Goal: Task Accomplishment & Management: Manage account settings

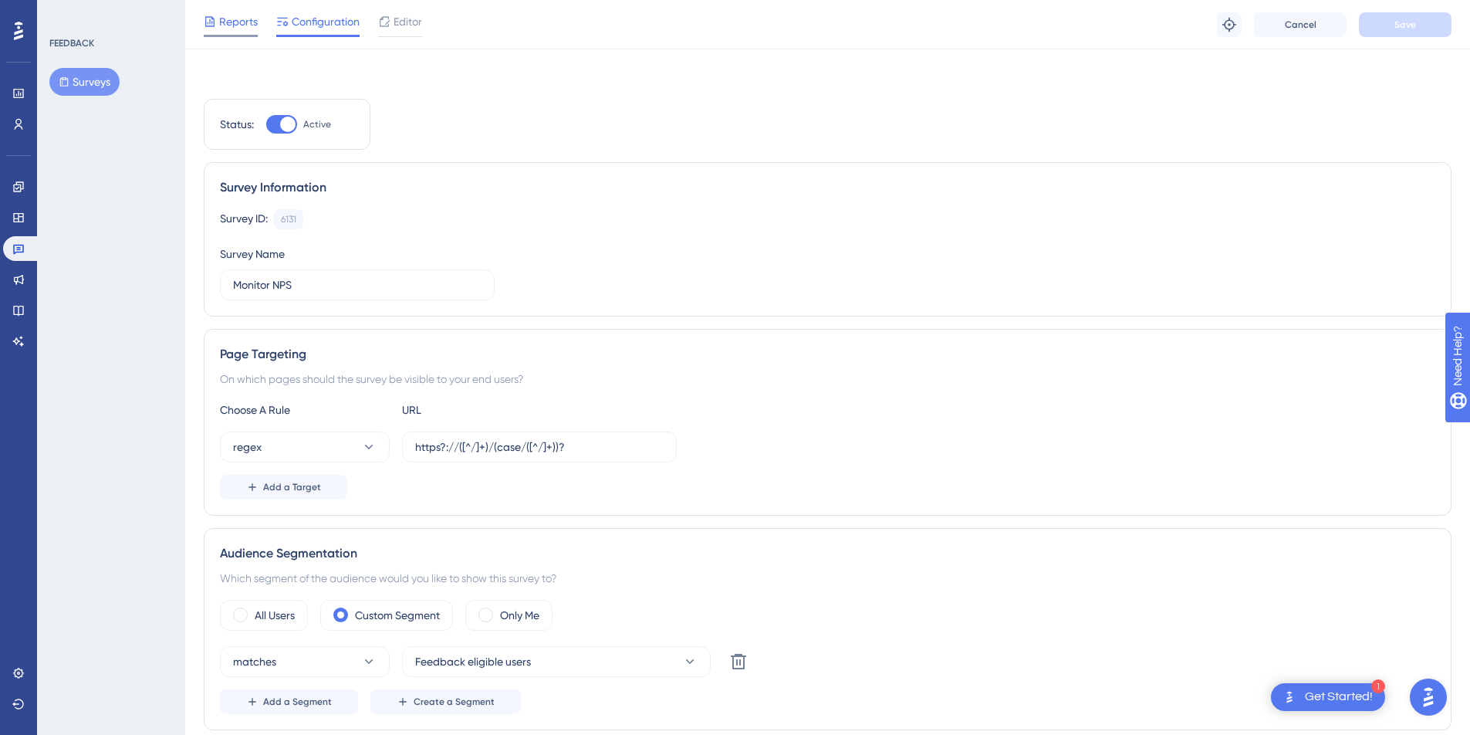
click at [238, 22] on span "Reports" at bounding box center [238, 21] width 39 height 19
click at [225, 28] on div "Monitor NPS Publish Changes Reports Configuration Editor Troubleshoot Cancel Sa…" at bounding box center [828, 21] width 1248 height 43
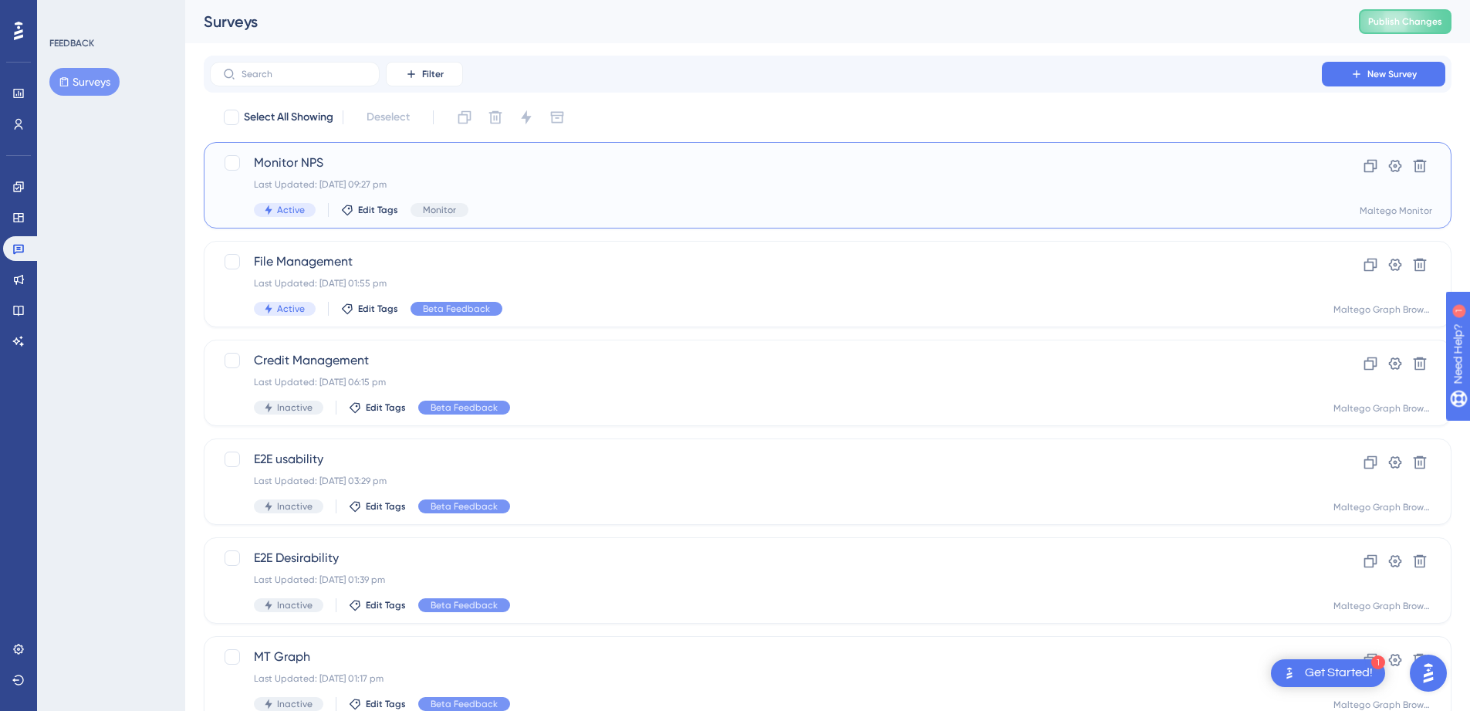
click at [719, 183] on div "Last Updated: [DATE] 09:27 pm" at bounding box center [766, 184] width 1024 height 12
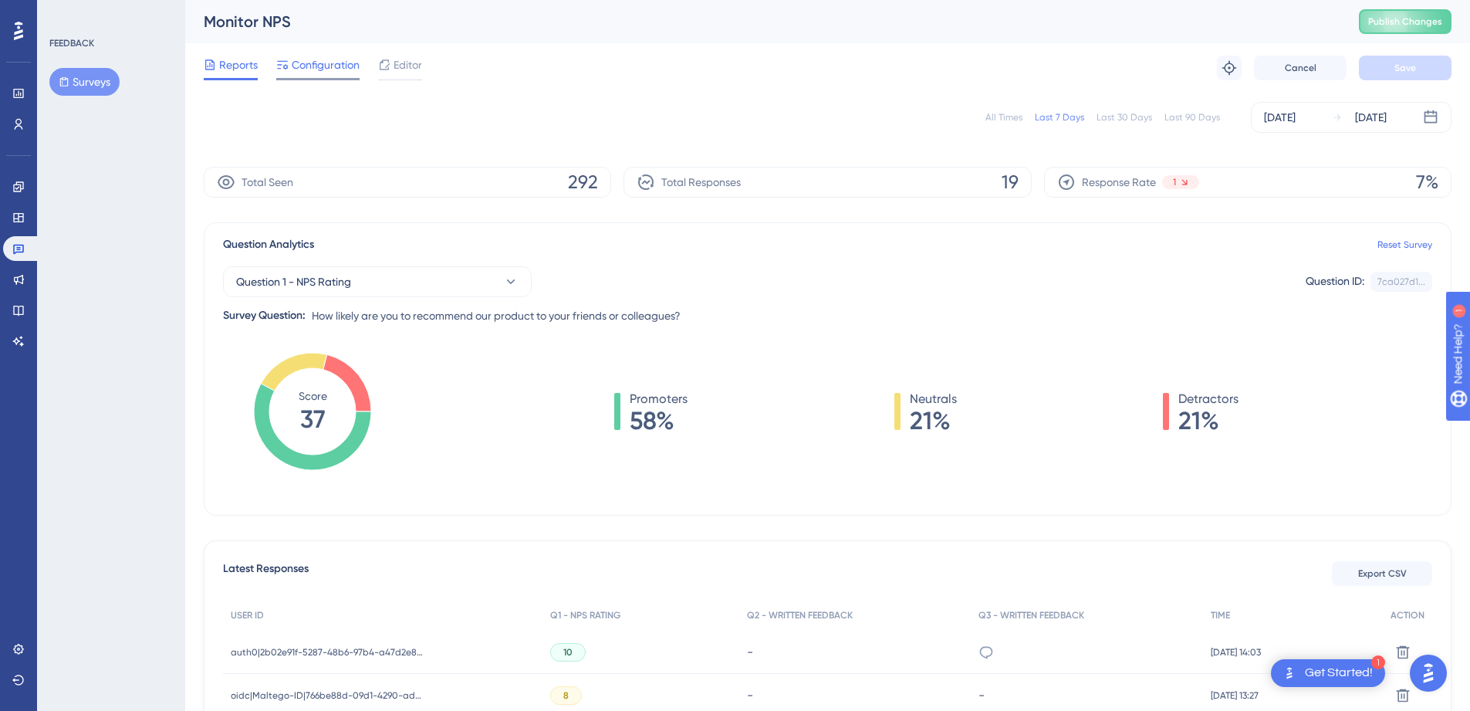
click at [349, 60] on span "Configuration" at bounding box center [326, 65] width 68 height 19
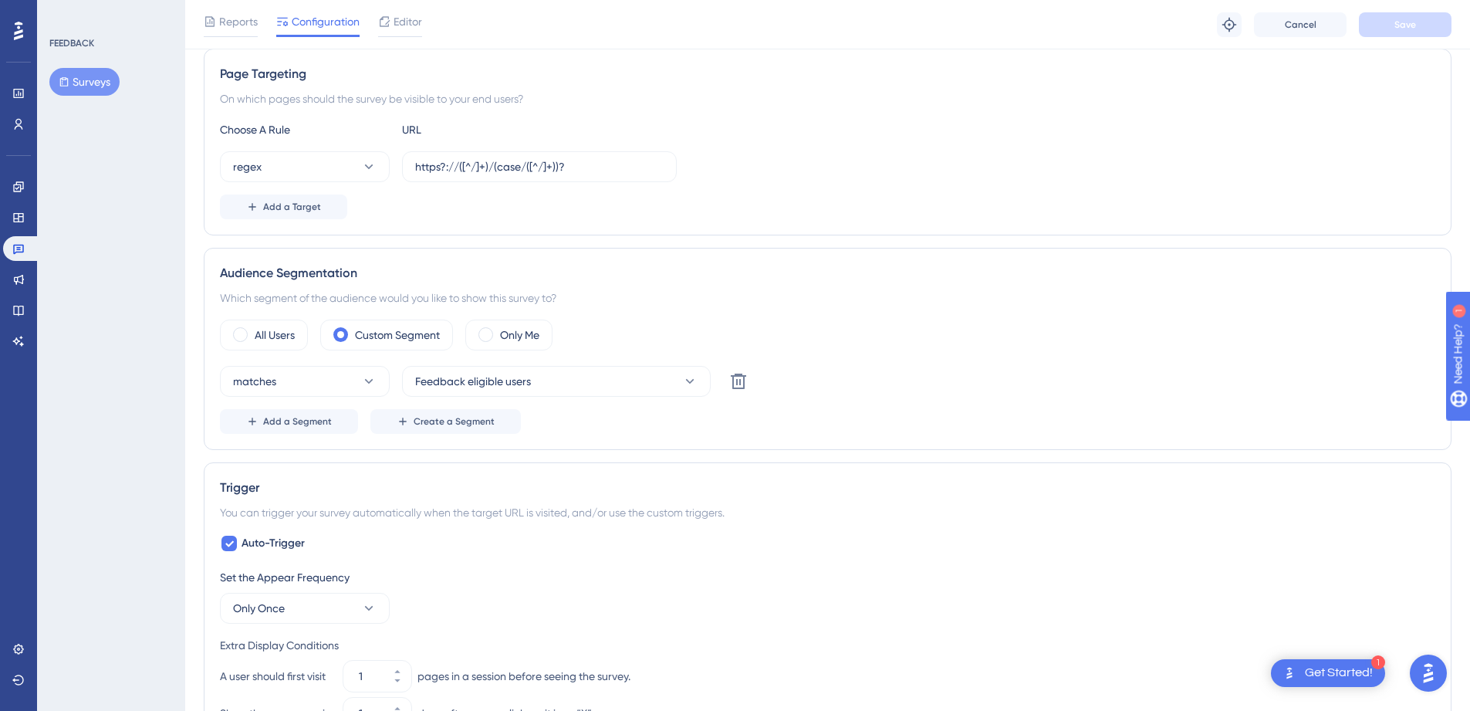
scroll to position [630, 0]
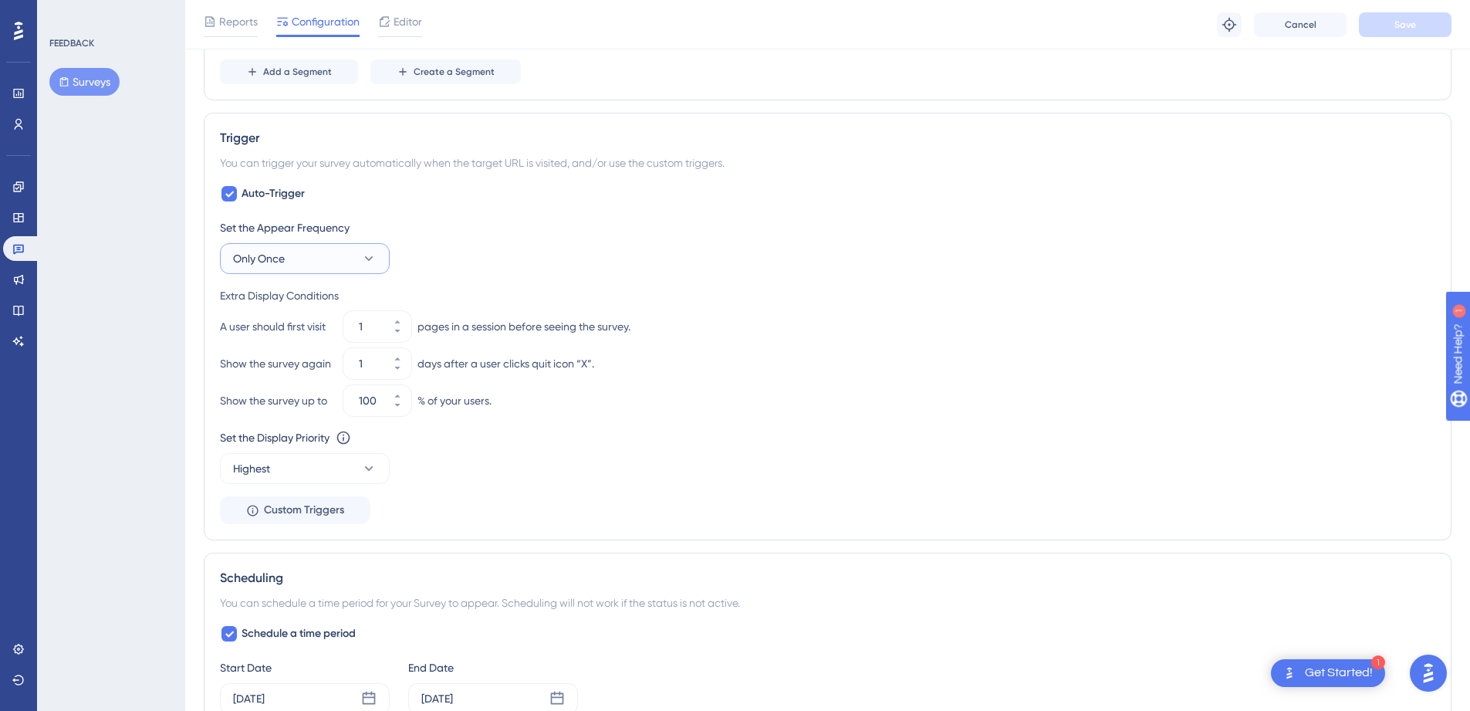
click at [279, 269] on button "Only Once" at bounding box center [305, 258] width 170 height 31
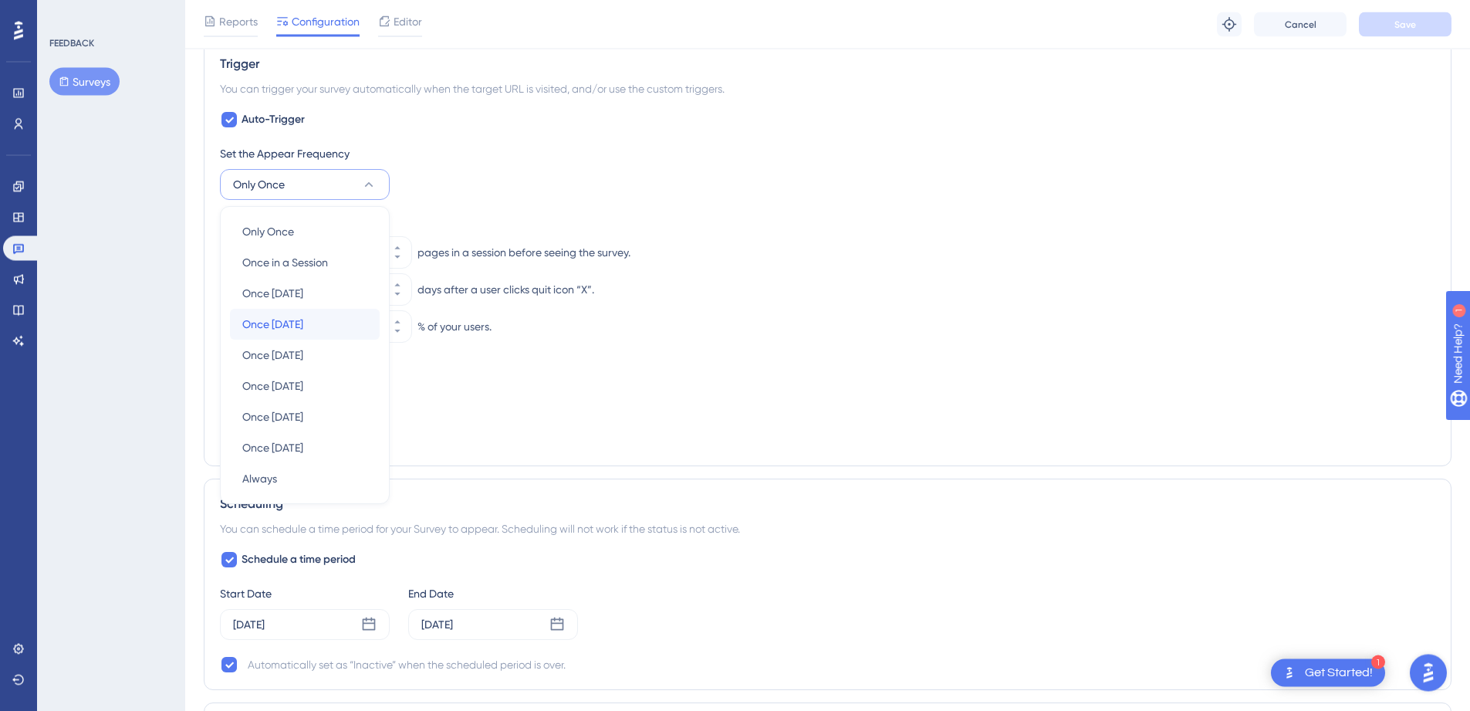
click at [303, 322] on span "Once in 7 days" at bounding box center [272, 325] width 61 height 19
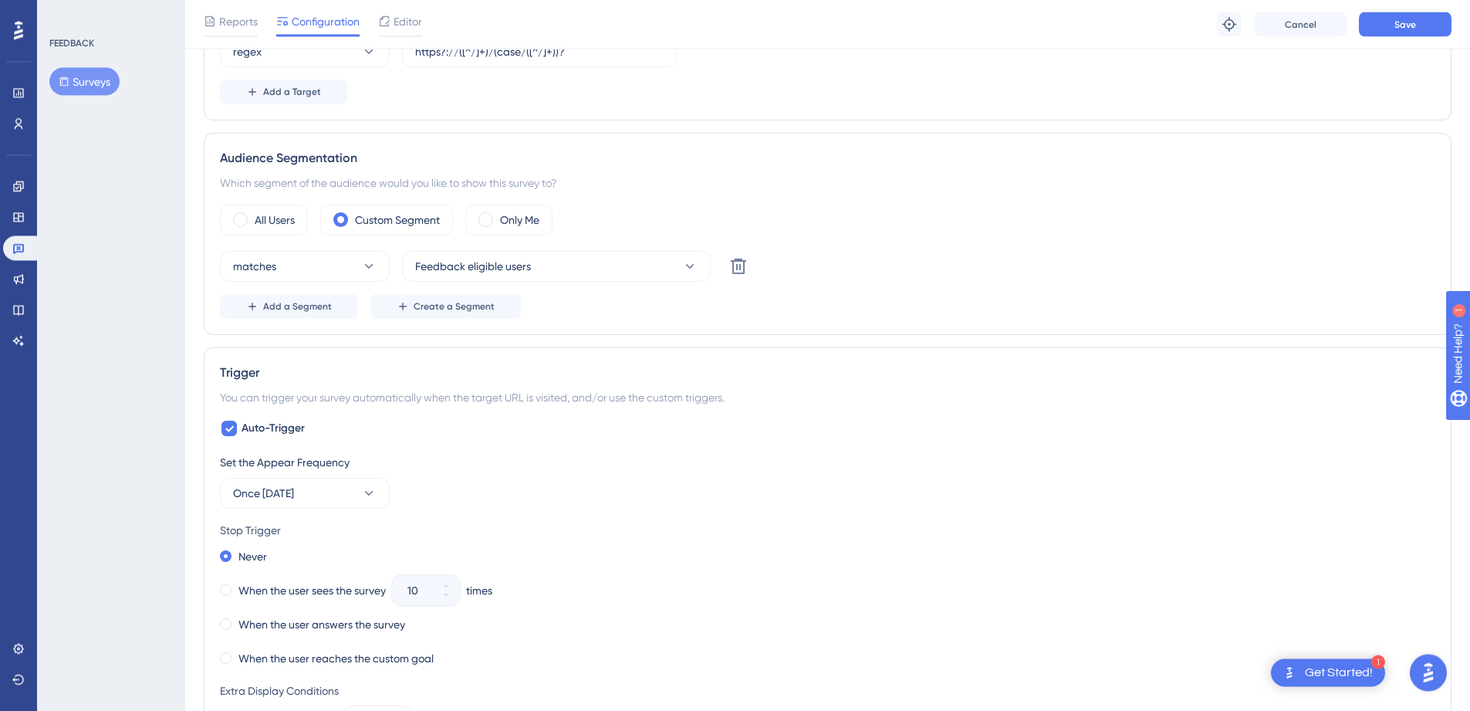
scroll to position [236, 0]
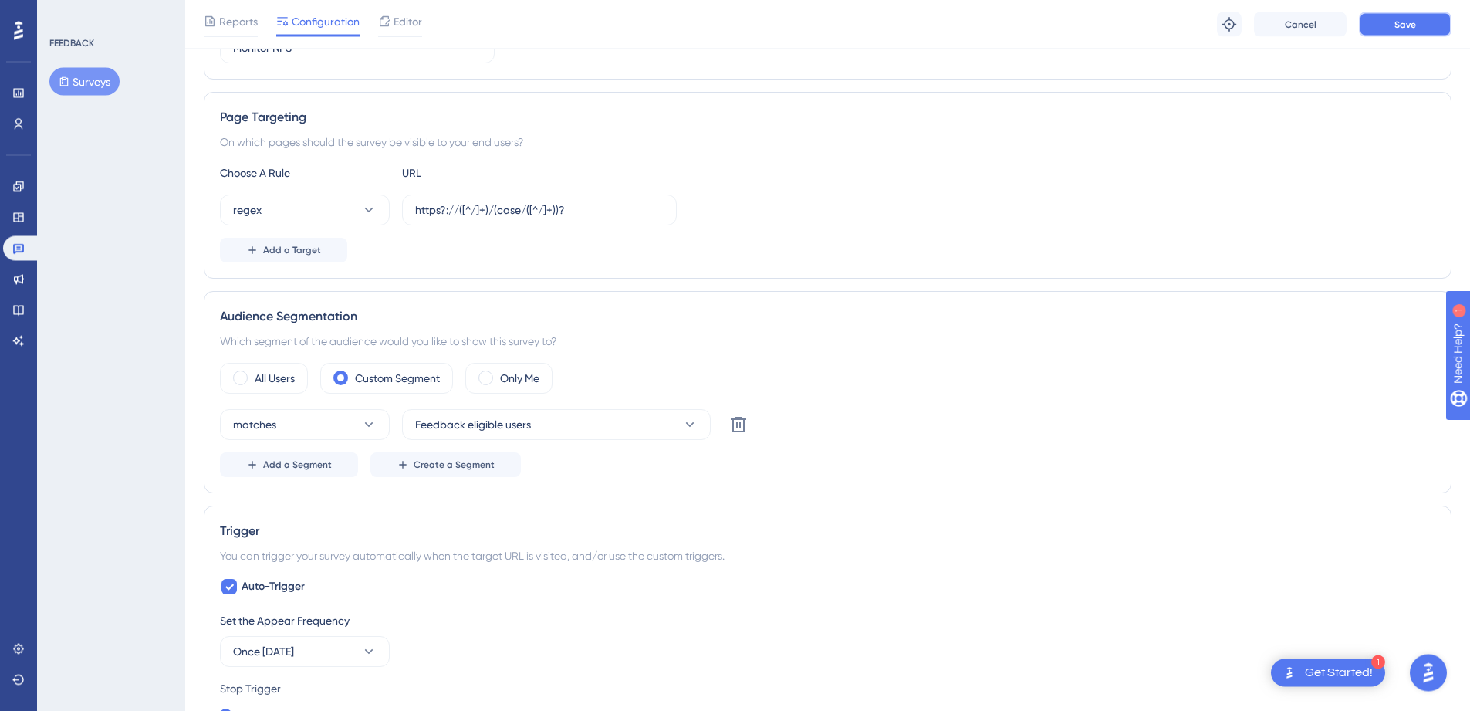
click at [1418, 31] on button "Save" at bounding box center [1405, 24] width 93 height 25
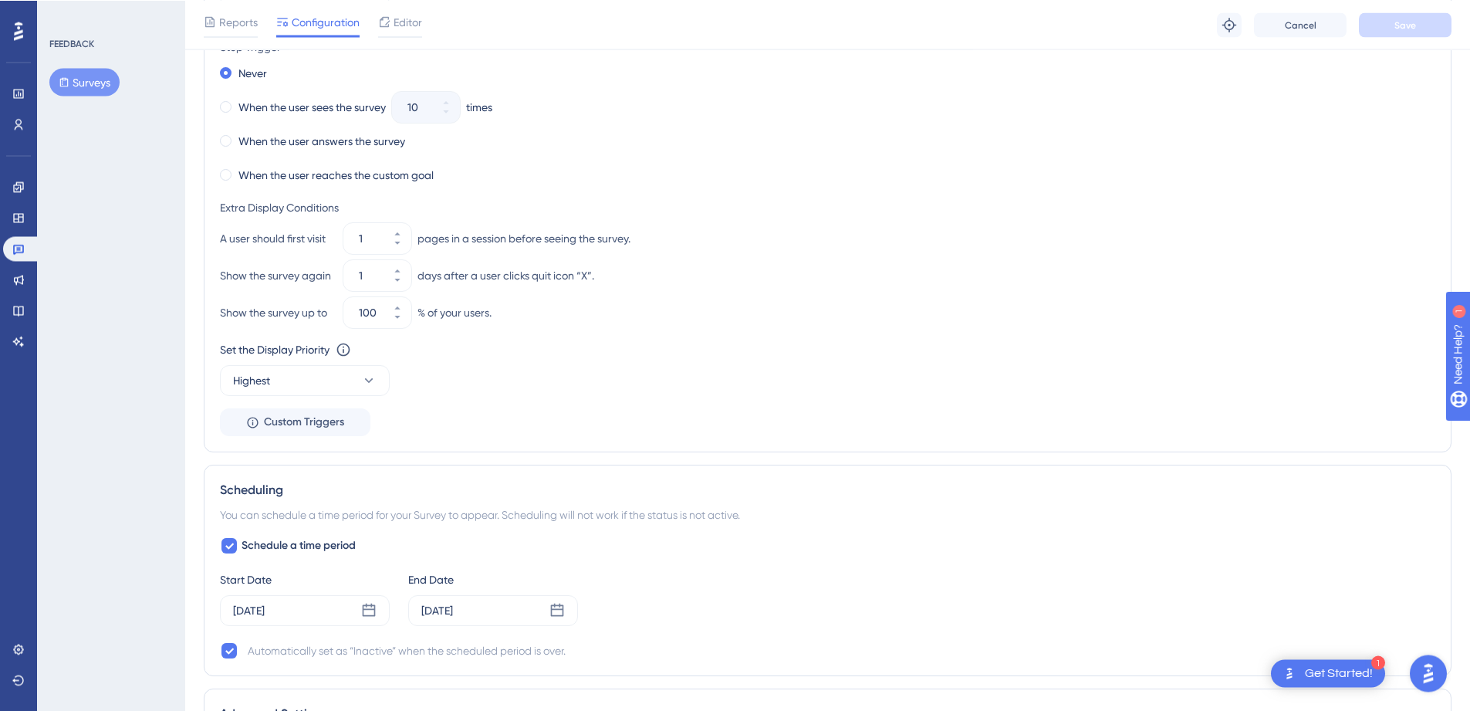
scroll to position [888, 0]
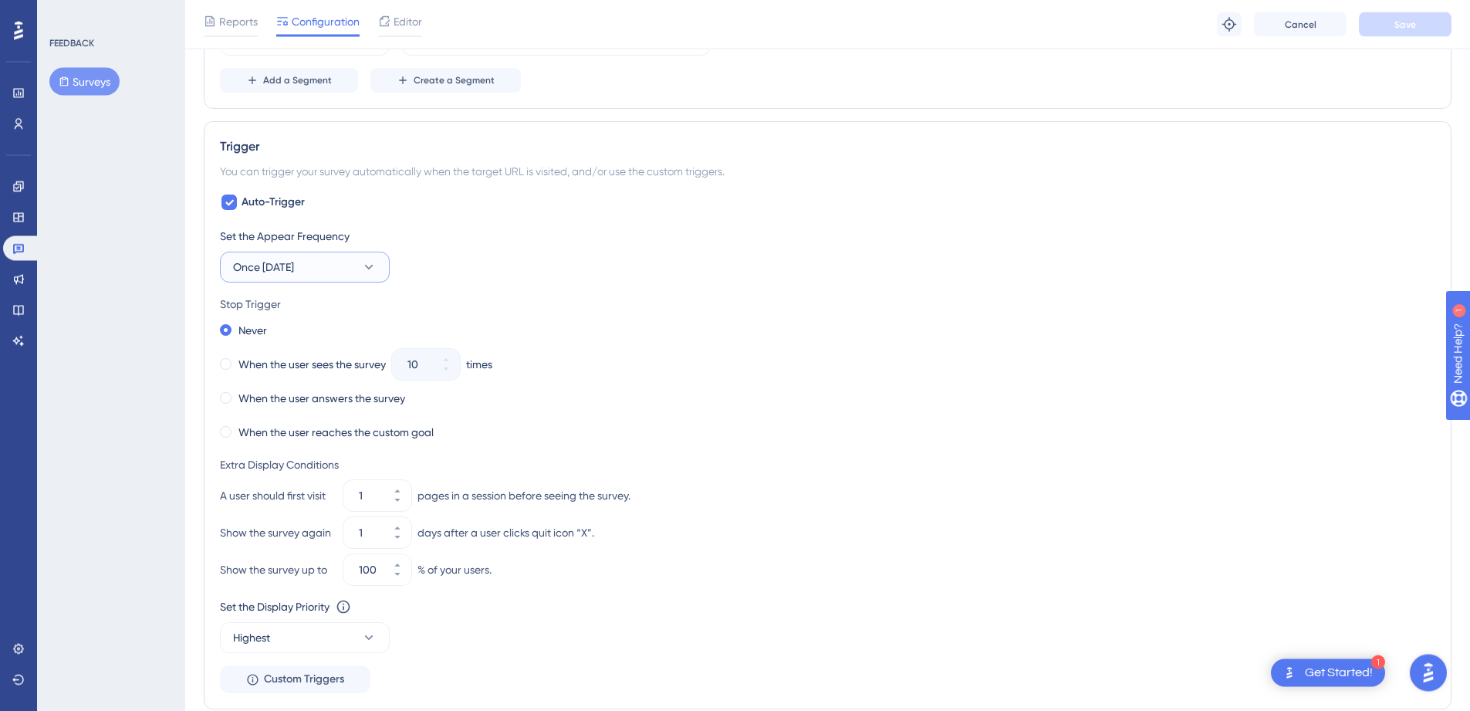
click at [339, 265] on button "Once in 7 days" at bounding box center [305, 267] width 170 height 31
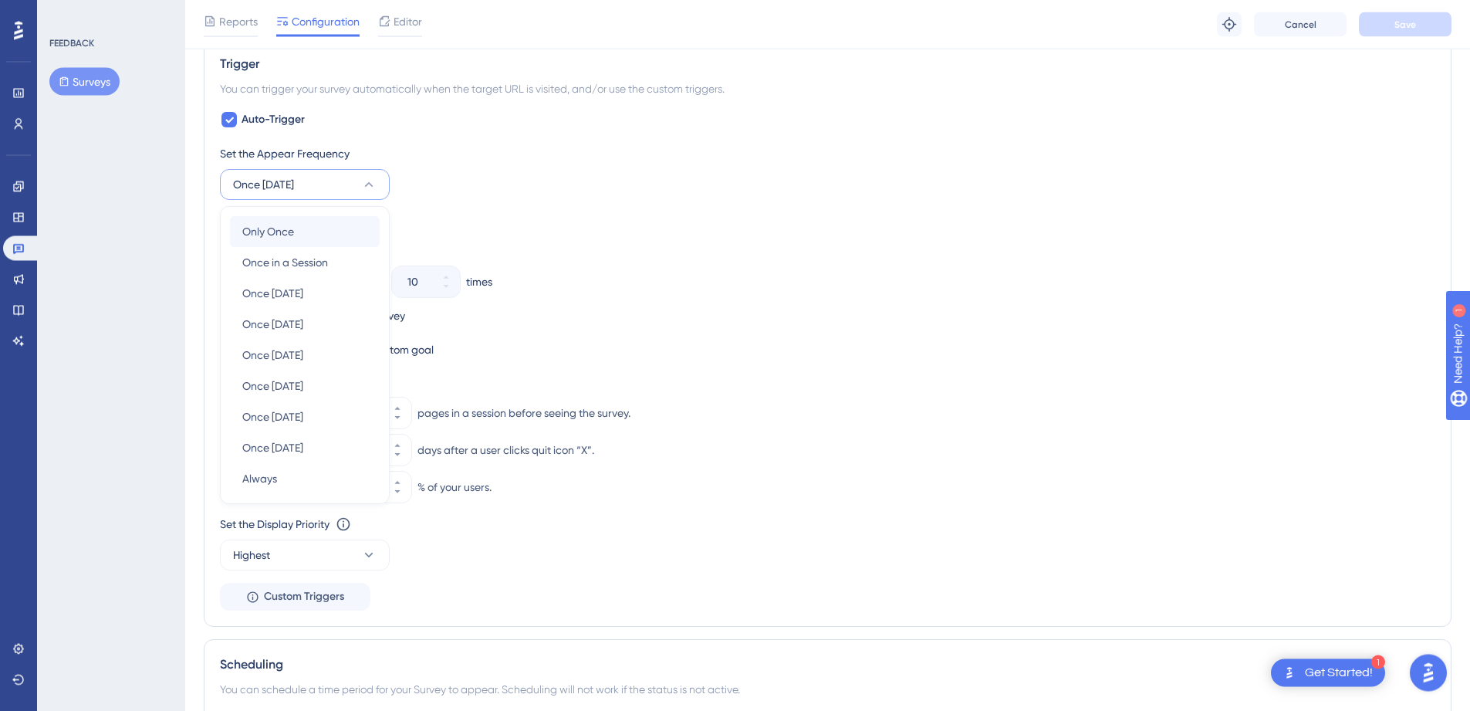
scroll to position [704, 0]
click at [325, 234] on div "Only Once Only Once" at bounding box center [305, 231] width 150 height 31
click at [239, 235] on button "Only Once Only Once" at bounding box center [305, 231] width 150 height 31
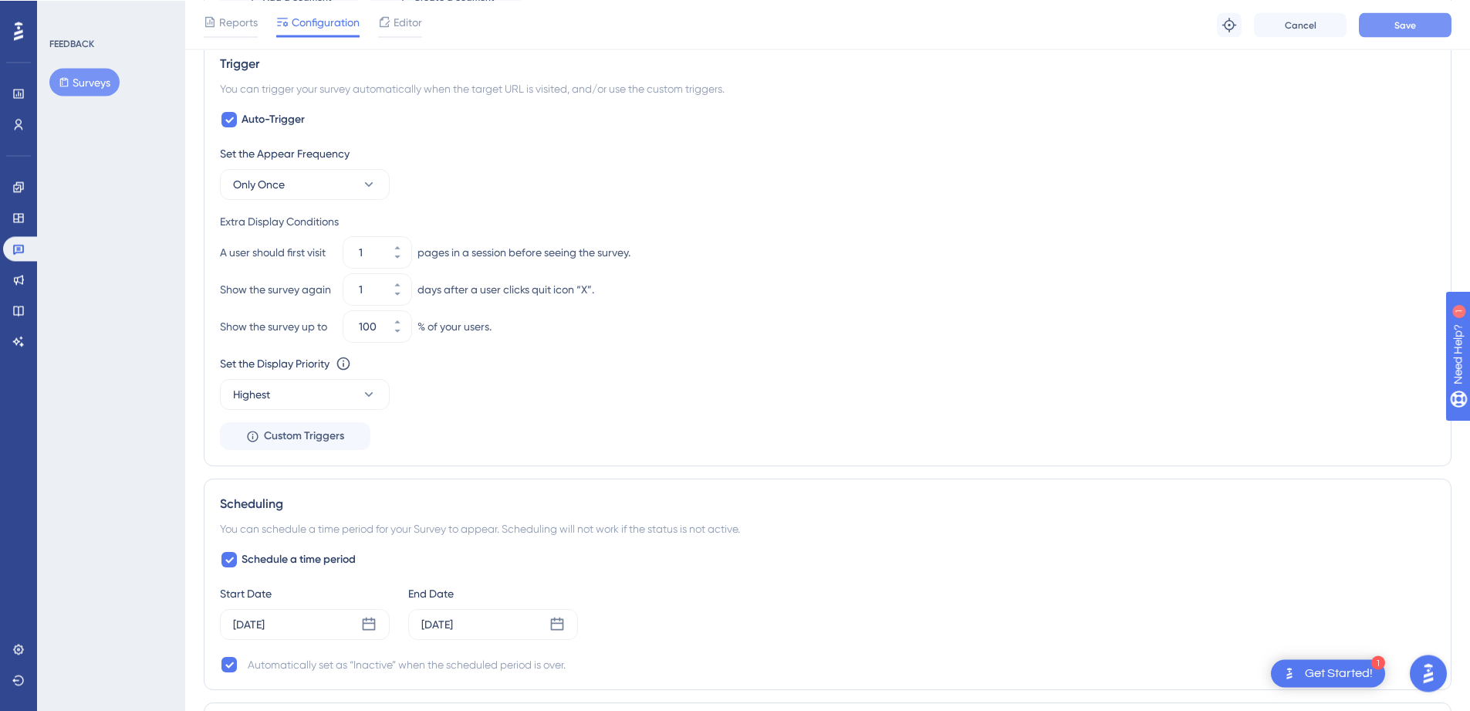
click at [1396, 30] on span "Save" at bounding box center [1406, 25] width 22 height 12
click at [339, 187] on button "Only Once" at bounding box center [305, 185] width 170 height 31
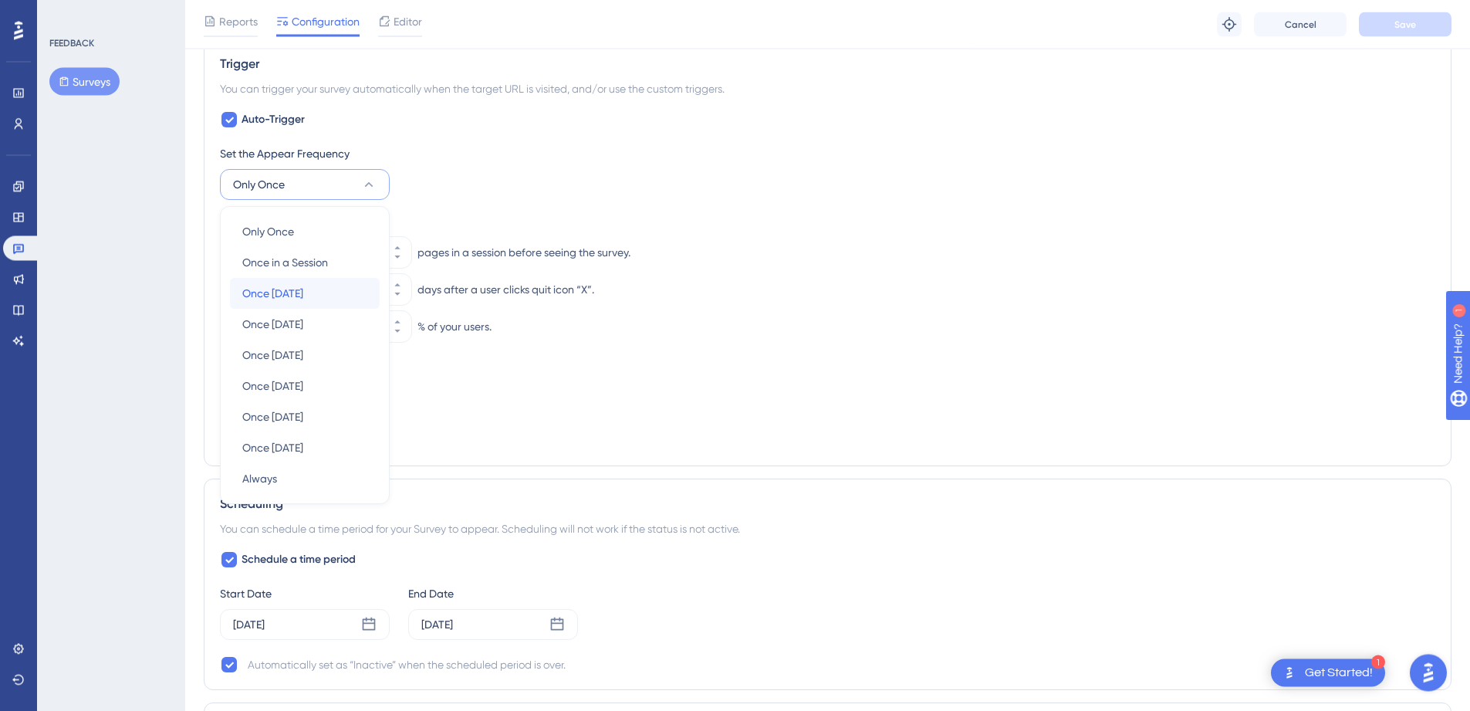
click at [314, 289] on button "Once in 1 day Once in 1 day" at bounding box center [305, 294] width 150 height 31
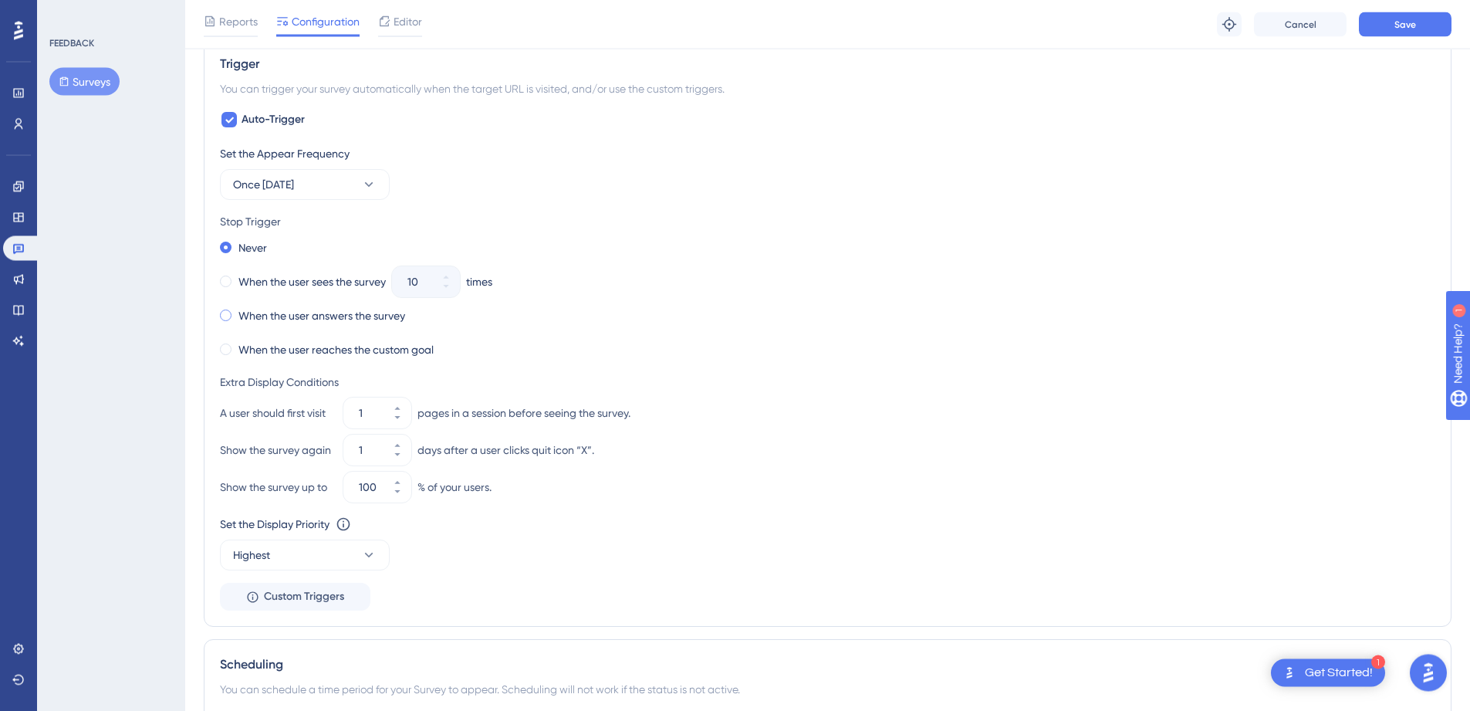
click at [288, 318] on label "When the user answers the survey" at bounding box center [321, 316] width 167 height 19
click at [1407, 29] on span "Save" at bounding box center [1406, 25] width 22 height 12
